Goal: Task Accomplishment & Management: Use online tool/utility

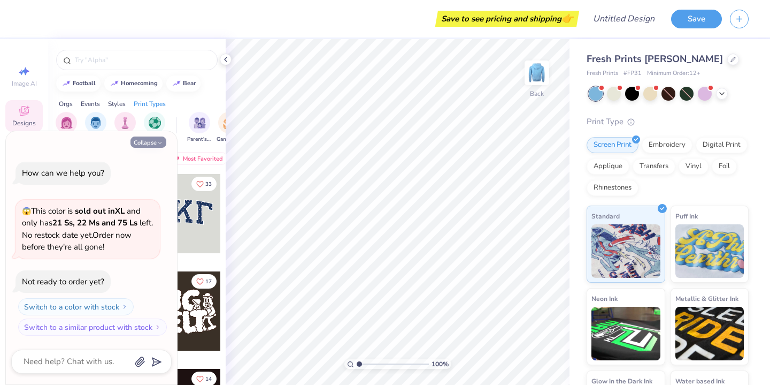
click at [158, 142] on icon "button" at bounding box center [160, 143] width 6 height 6
type textarea "x"
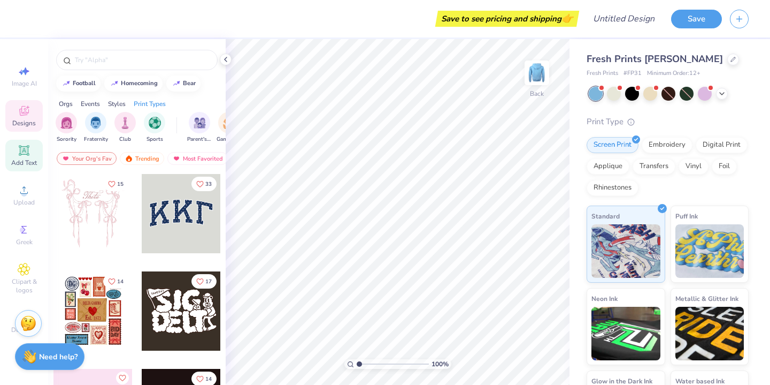
click at [26, 160] on span "Add Text" at bounding box center [24, 162] width 26 height 9
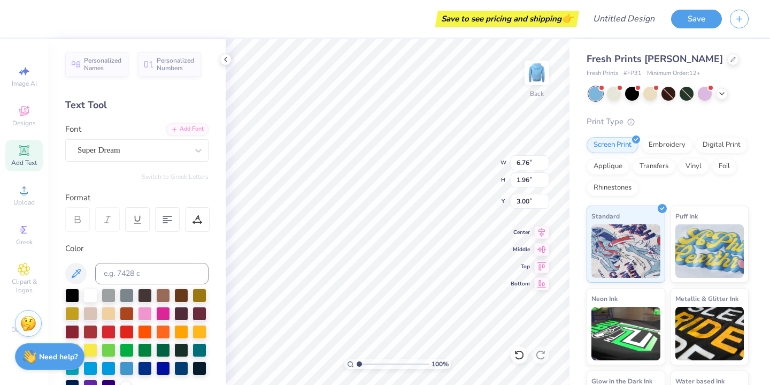
type input "3.00"
click at [725, 93] on icon at bounding box center [722, 92] width 9 height 9
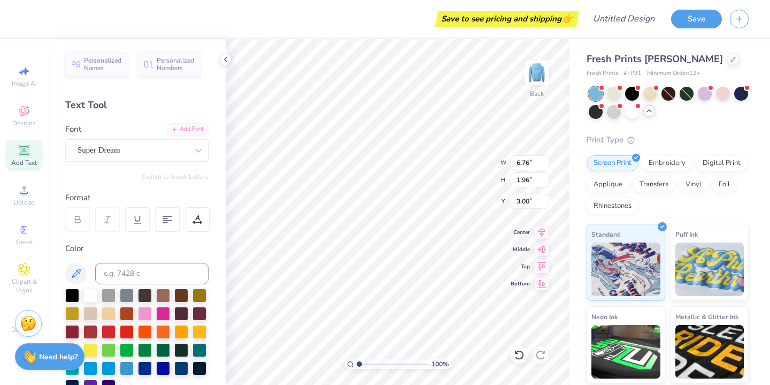
click at [650, 112] on icon at bounding box center [649, 110] width 9 height 9
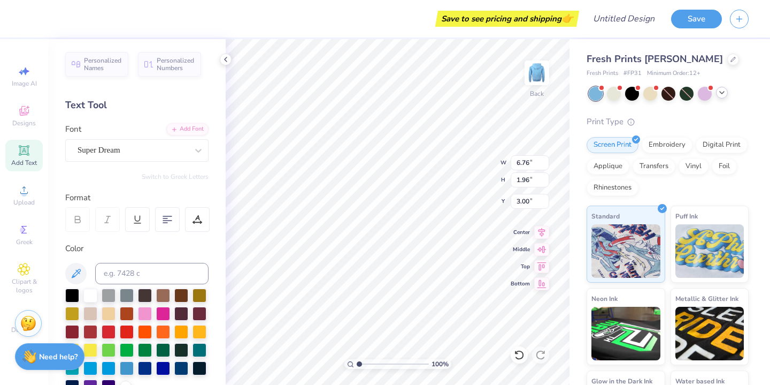
click at [725, 90] on icon at bounding box center [722, 92] width 9 height 9
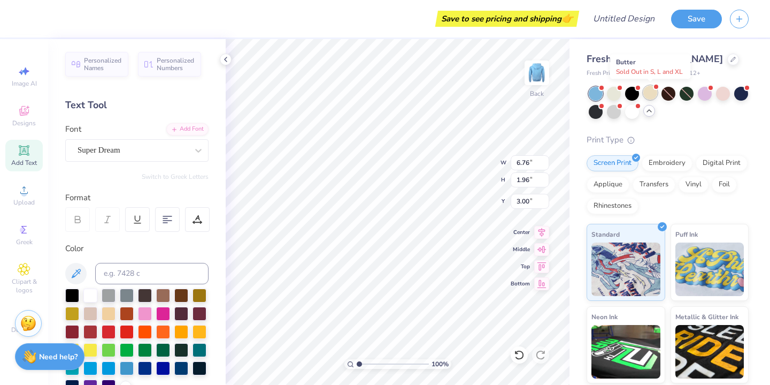
click at [652, 93] on div at bounding box center [650, 93] width 14 height 14
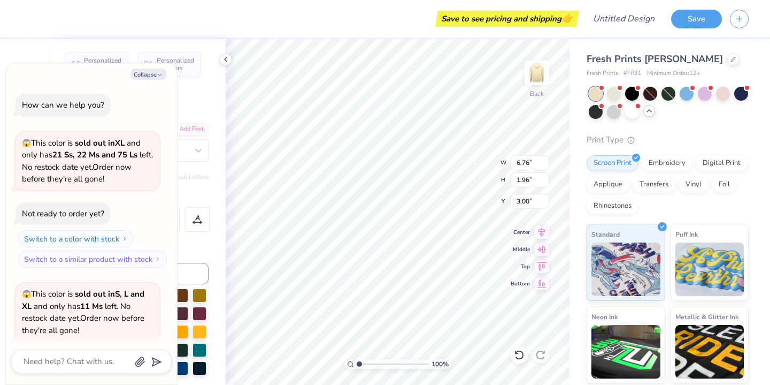
scroll to position [83, 0]
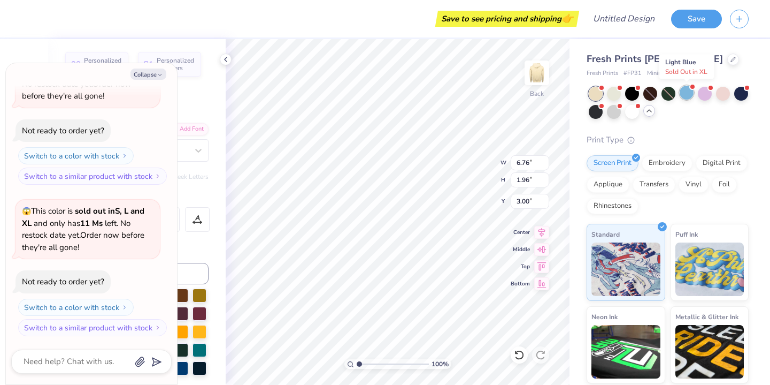
click at [687, 94] on div at bounding box center [687, 93] width 14 height 14
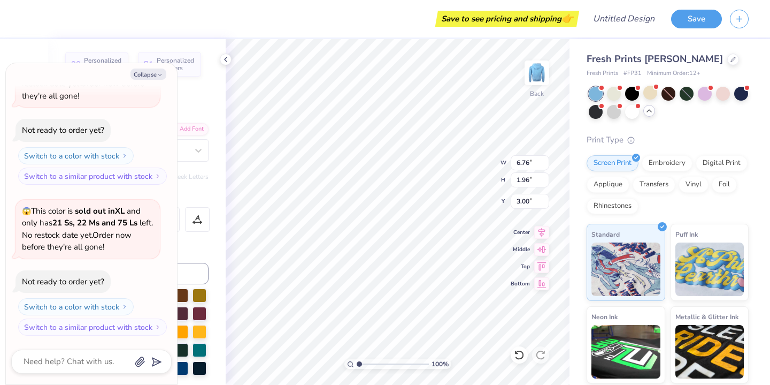
click at [201, 78] on div "Personalized Names Personalized Numbers Text Tool Add Font Font Super Dream Swi…" at bounding box center [137, 212] width 178 height 346
click at [152, 75] on button "Collapse" at bounding box center [149, 73] width 36 height 11
type textarea "x"
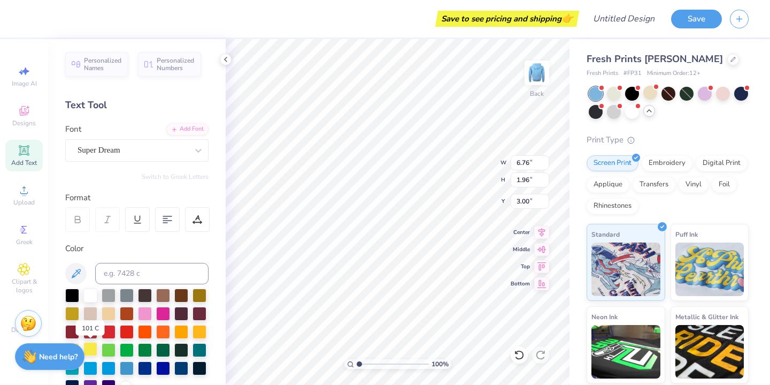
click at [91, 349] on div at bounding box center [90, 349] width 14 height 14
click at [152, 150] on div "Super Dream" at bounding box center [132, 150] width 112 height 17
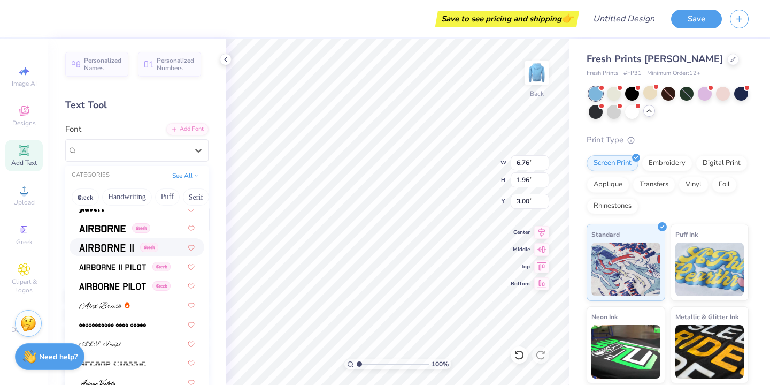
scroll to position [195, 0]
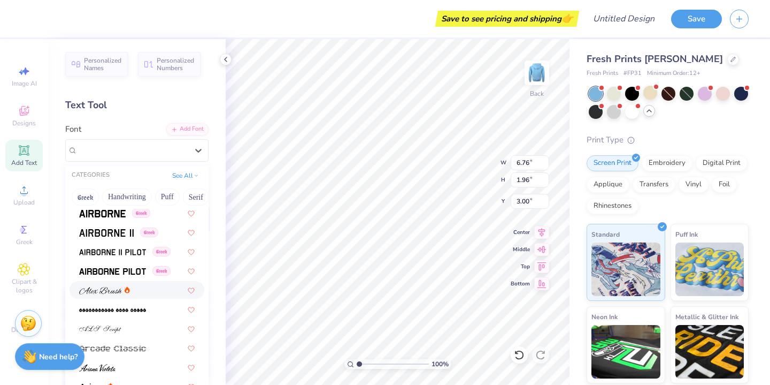
click at [143, 287] on div at bounding box center [137, 289] width 116 height 11
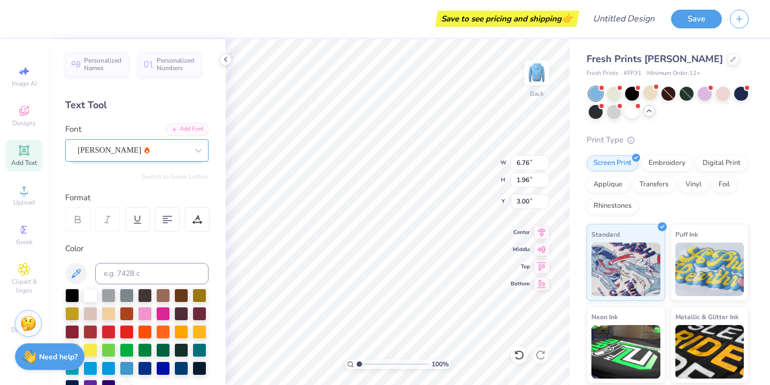
drag, startPoint x: 147, startPoint y: 150, endPoint x: 147, endPoint y: 164, distance: 14.4
click at [147, 150] on div "[PERSON_NAME]" at bounding box center [132, 150] width 112 height 17
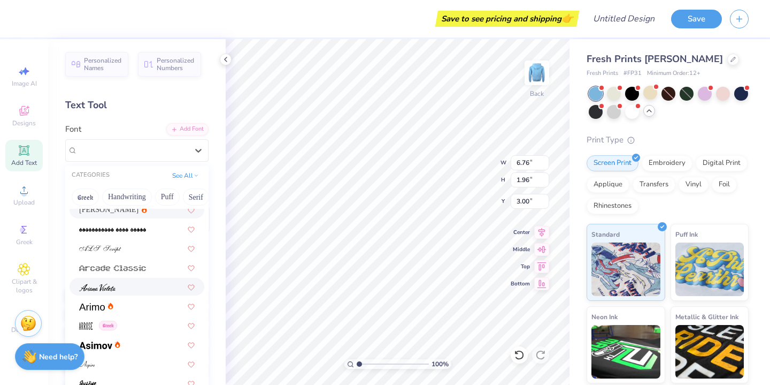
scroll to position [284, 0]
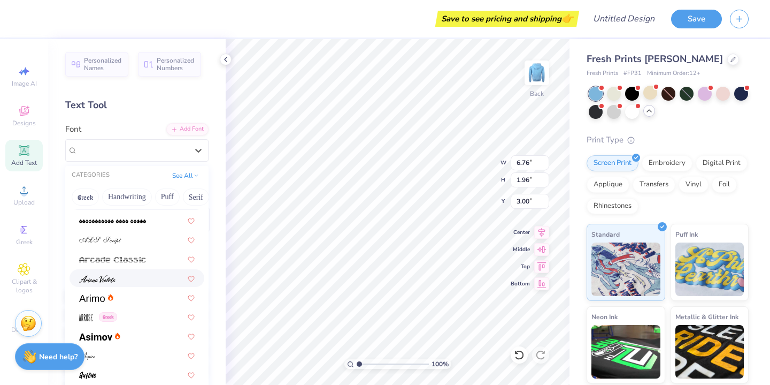
click at [129, 280] on div at bounding box center [137, 277] width 116 height 11
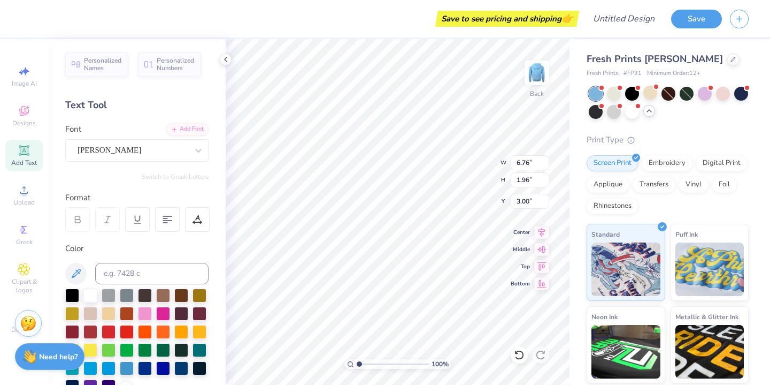
scroll to position [0, 0]
type textarea "T"
type textarea "H"
click at [171, 154] on div "[PERSON_NAME]" at bounding box center [132, 150] width 112 height 17
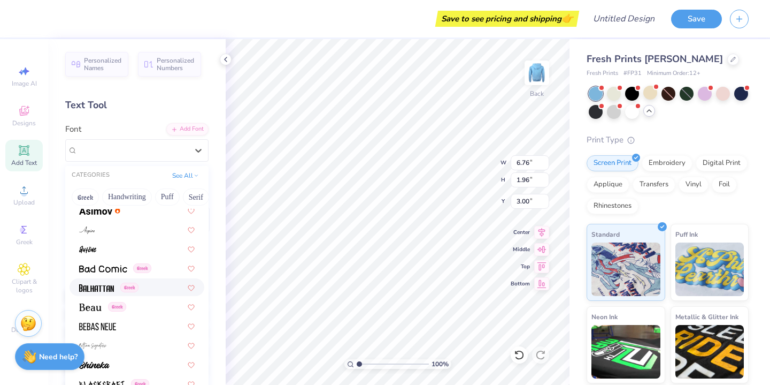
scroll to position [429, 0]
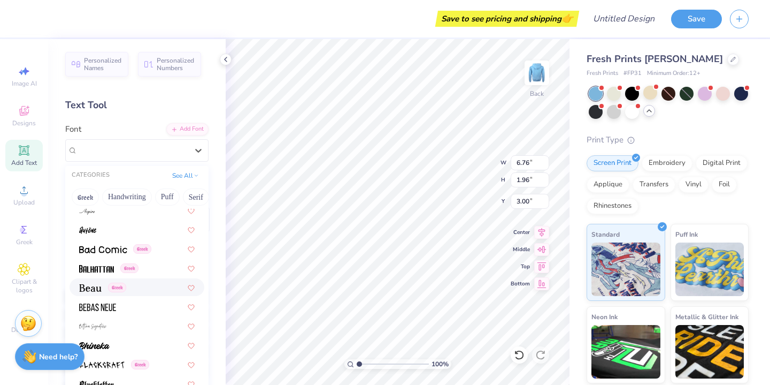
click at [149, 282] on div "Greek" at bounding box center [137, 286] width 116 height 11
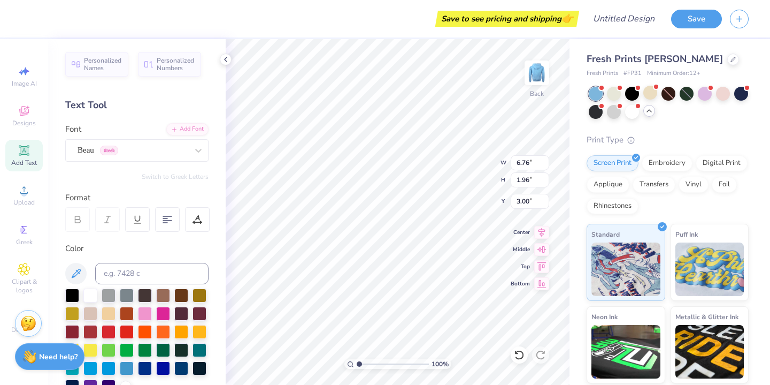
type textarea "H"
click at [160, 157] on div "Beau Greek" at bounding box center [132, 150] width 112 height 17
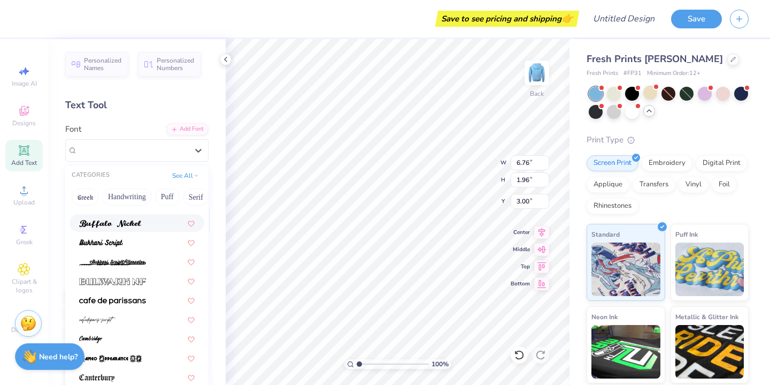
scroll to position [996, 0]
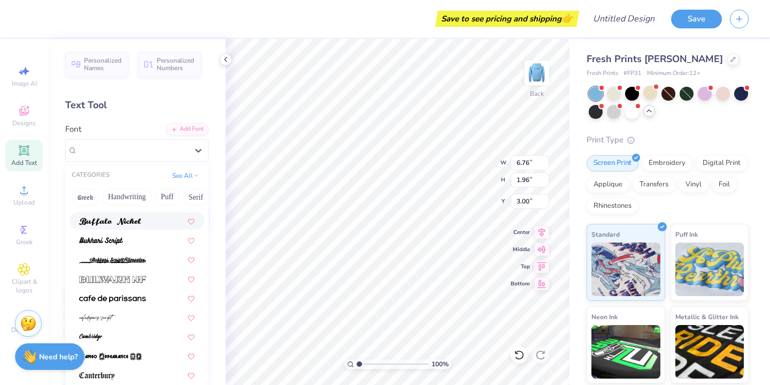
click at [140, 222] on img at bounding box center [110, 221] width 62 height 7
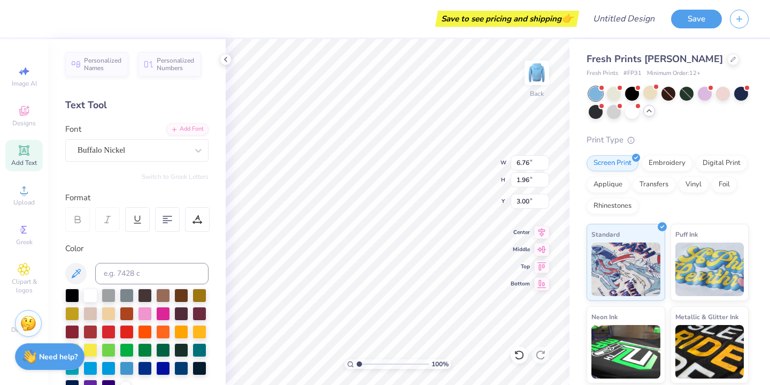
scroll to position [0, 2]
type textarea "[GEOGRAPHIC_DATA]"
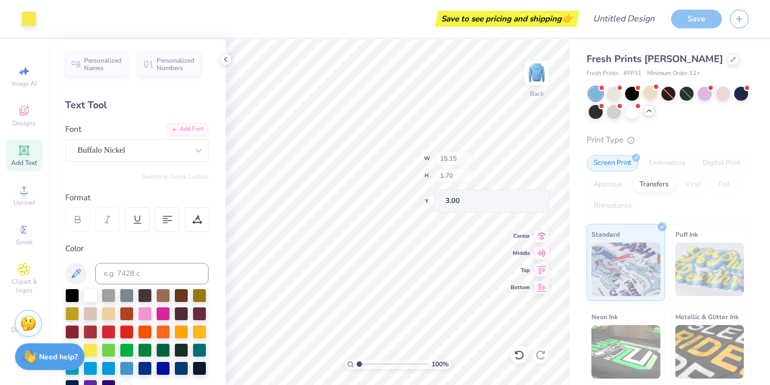
type input "15.15"
type input "1.70"
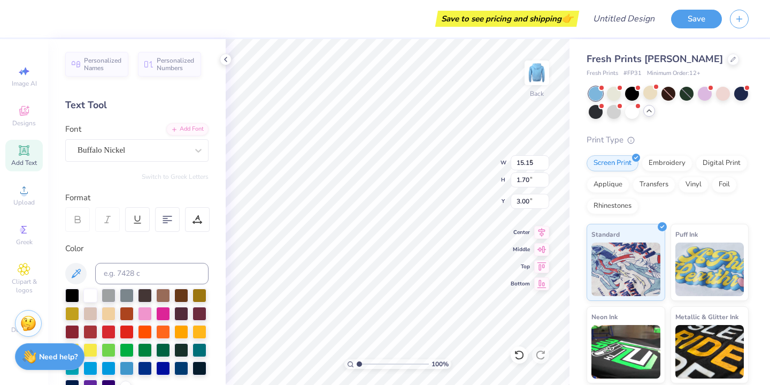
type input "9.55"
type input "1.07"
type input "3.63"
type input "5.11"
type input "0.57"
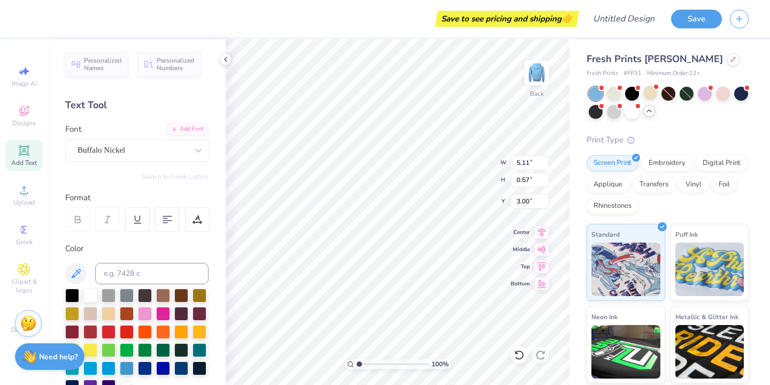
type input "3.00"
click at [190, 145] on div at bounding box center [198, 150] width 19 height 19
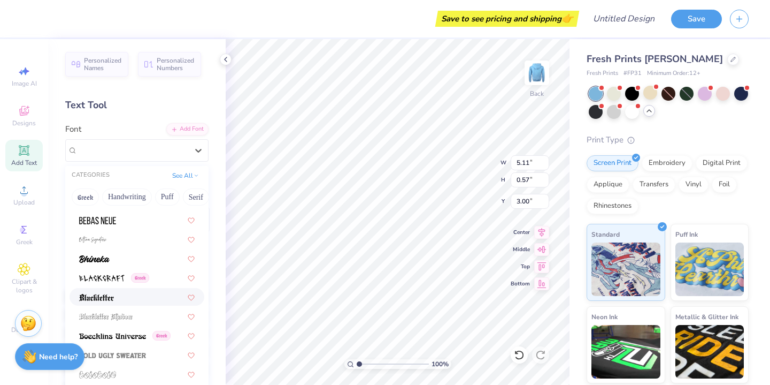
scroll to position [525, 0]
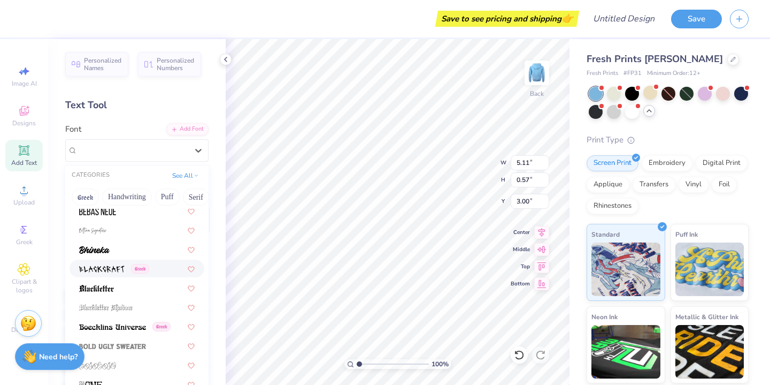
click at [109, 269] on img at bounding box center [101, 268] width 45 height 7
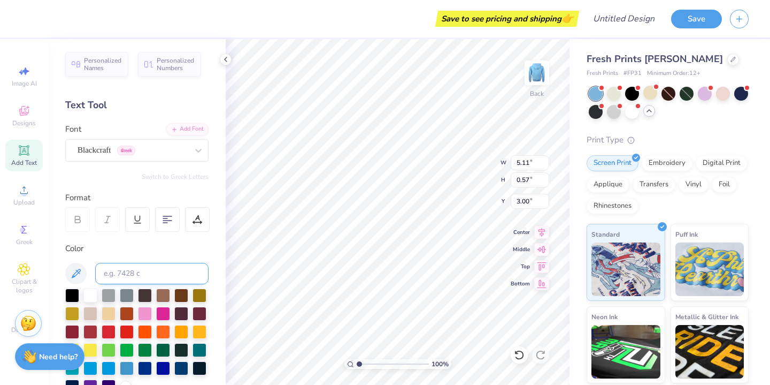
type input "5.04"
type input "0.62"
type input "2.98"
